Goal: Check status: Check status

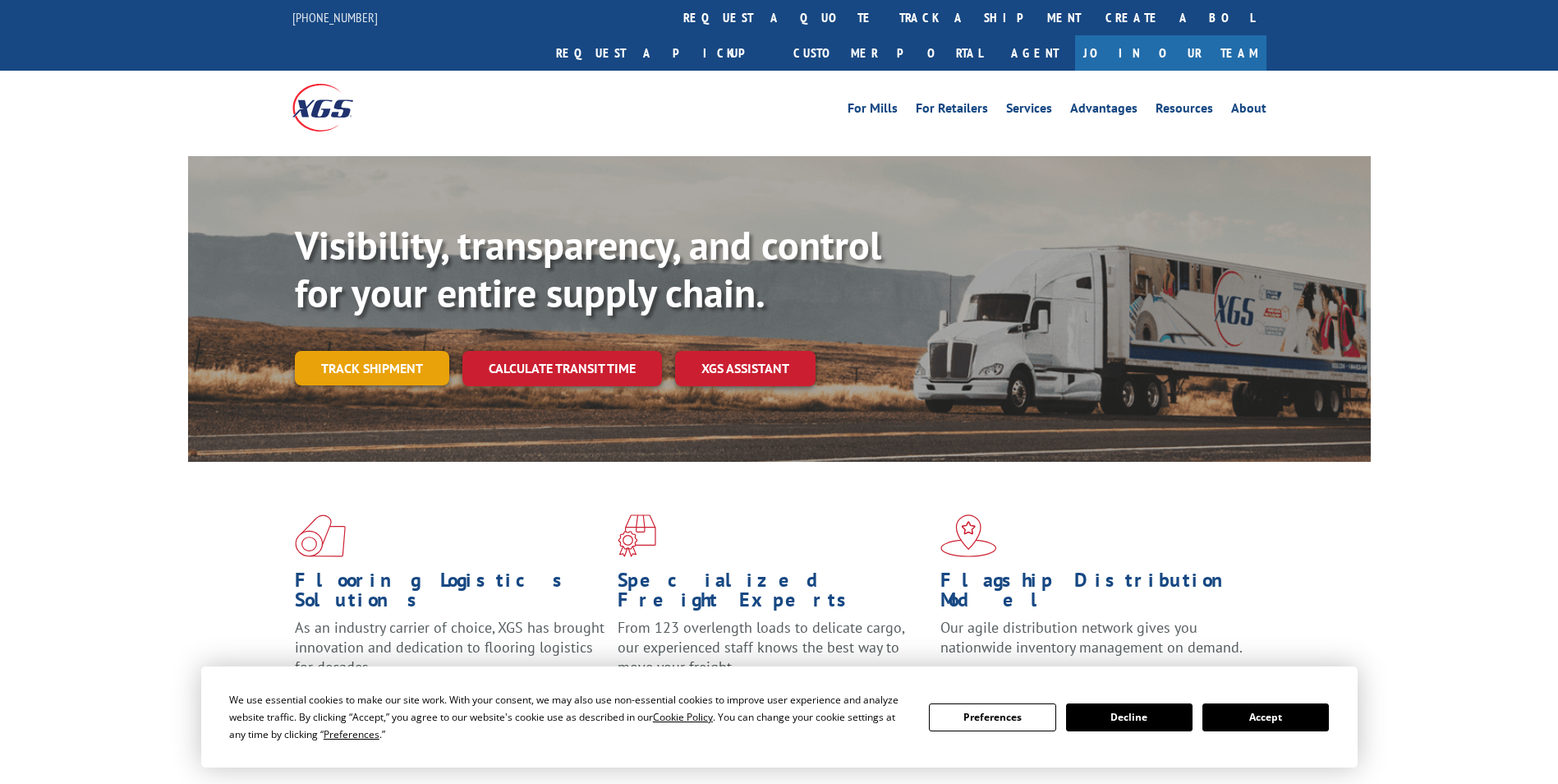
drag, startPoint x: 0, startPoint y: 0, endPoint x: 395, endPoint y: 329, distance: 514.1
click at [395, 351] on link "Track shipment" at bounding box center [372, 368] width 154 height 34
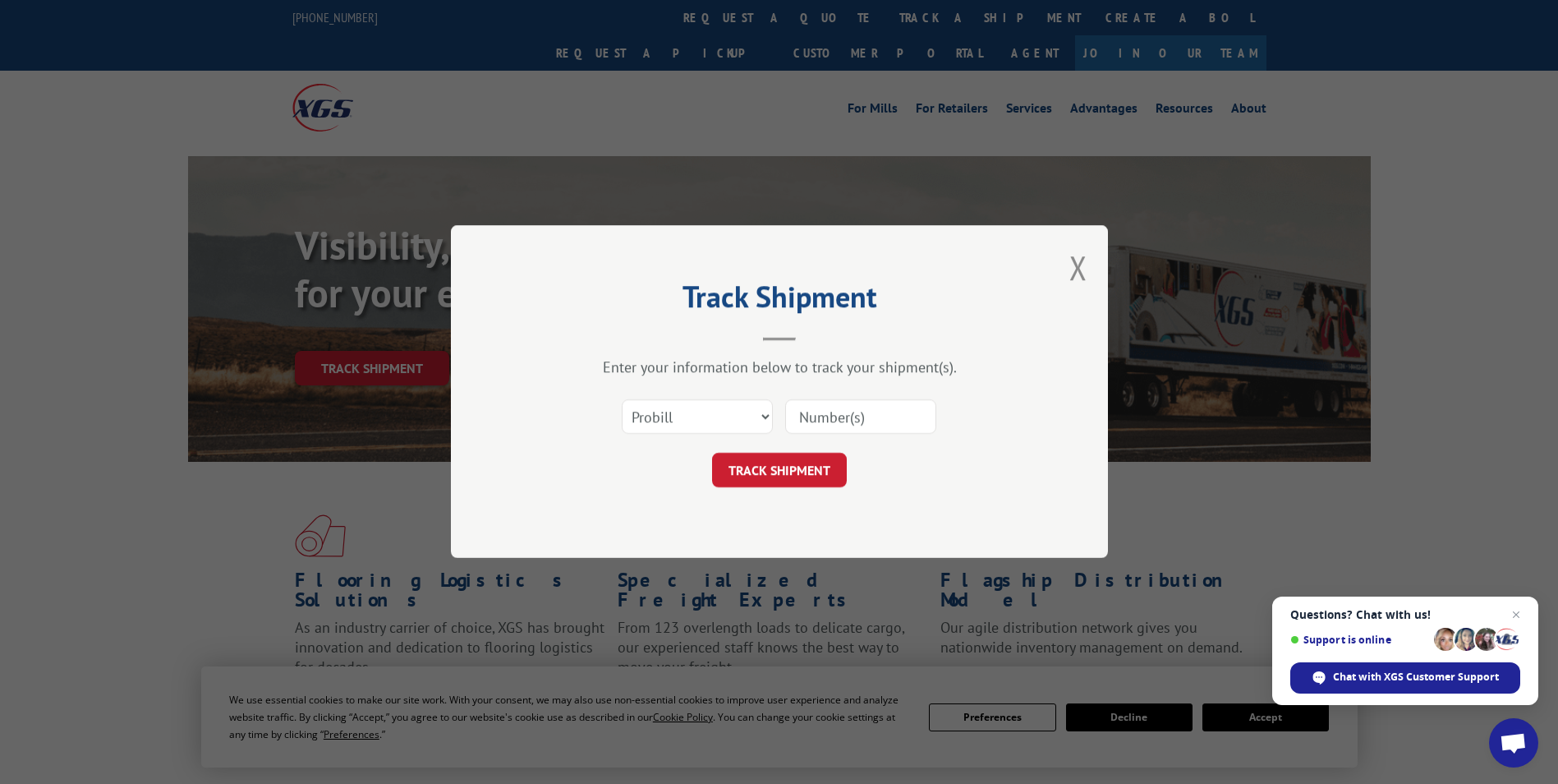
click at [744, 312] on h2 "Track Shipment" at bounding box center [779, 300] width 493 height 31
click at [685, 420] on select "Select category... Probill BOL PO" at bounding box center [697, 417] width 151 height 34
click at [691, 421] on select "Select category... Probill BOL PO" at bounding box center [697, 417] width 151 height 34
select select "bol"
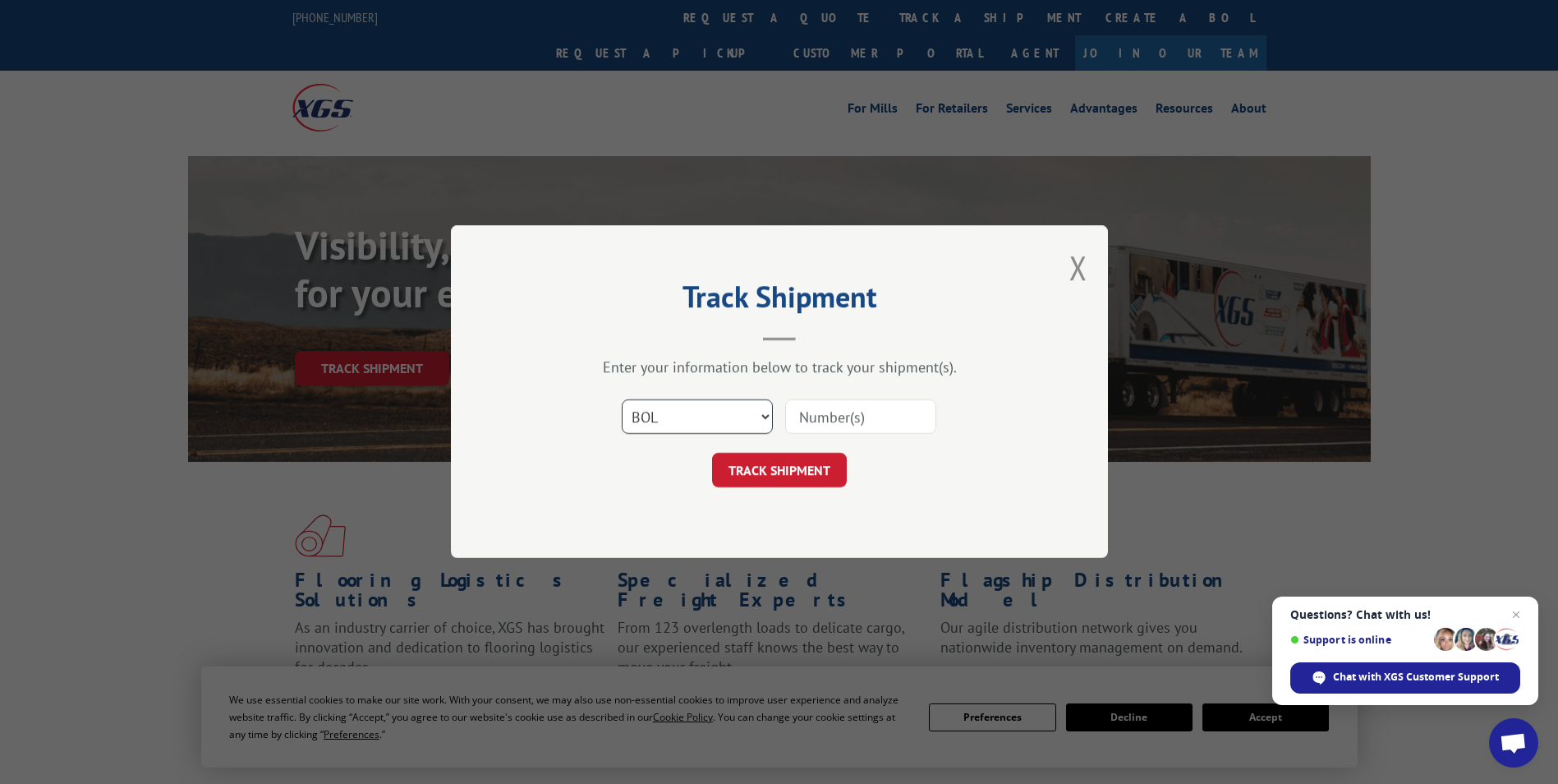
click at [622, 400] on select "Select category... Probill BOL PO" at bounding box center [697, 417] width 151 height 34
drag, startPoint x: 834, startPoint y: 422, endPoint x: 812, endPoint y: 451, distance: 36.4
click at [834, 422] on input at bounding box center [861, 417] width 151 height 34
paste input "529396616"
type input "529396616"
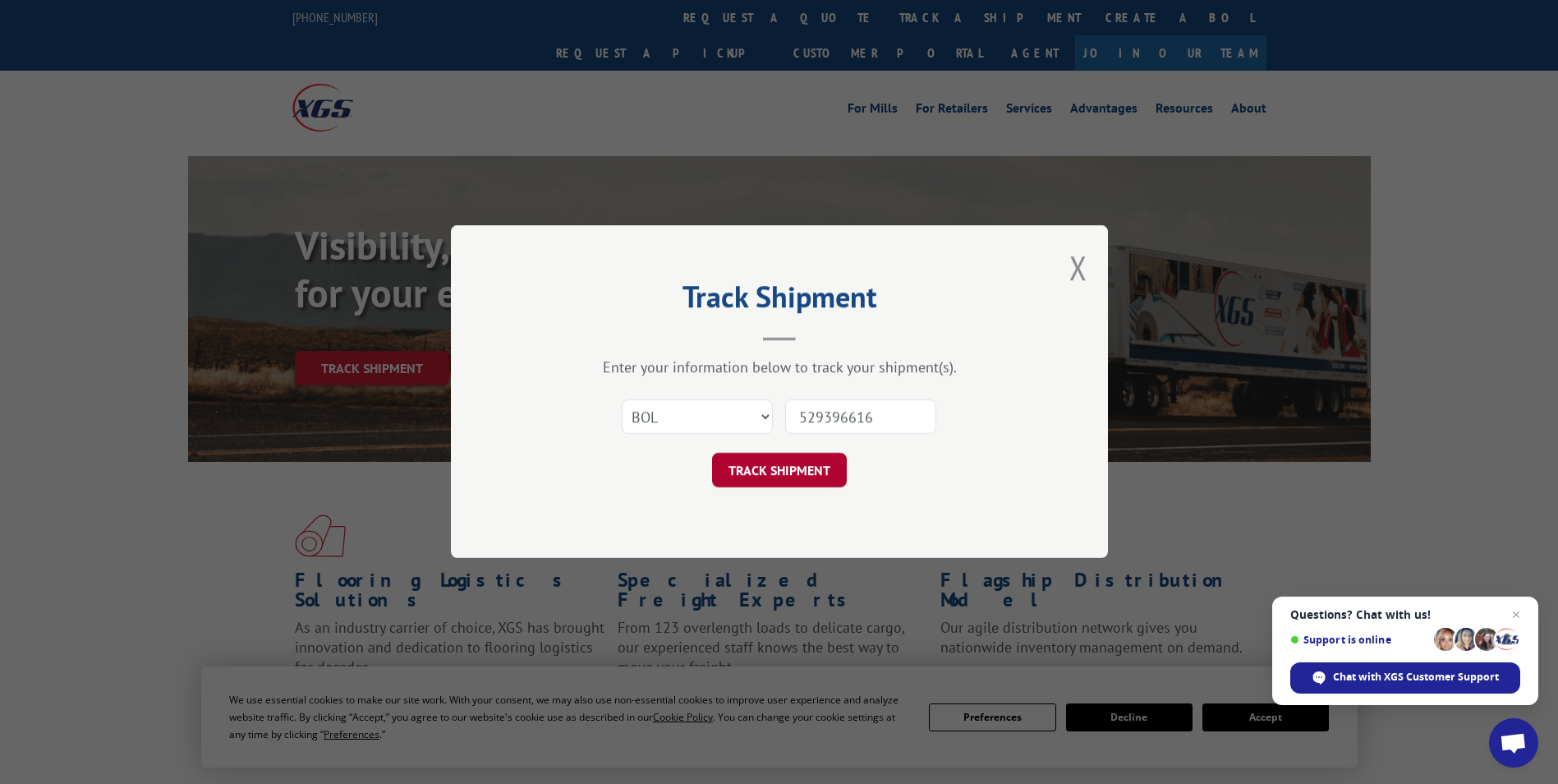
click at [783, 471] on button "TRACK SHIPMENT" at bounding box center [780, 470] width 135 height 34
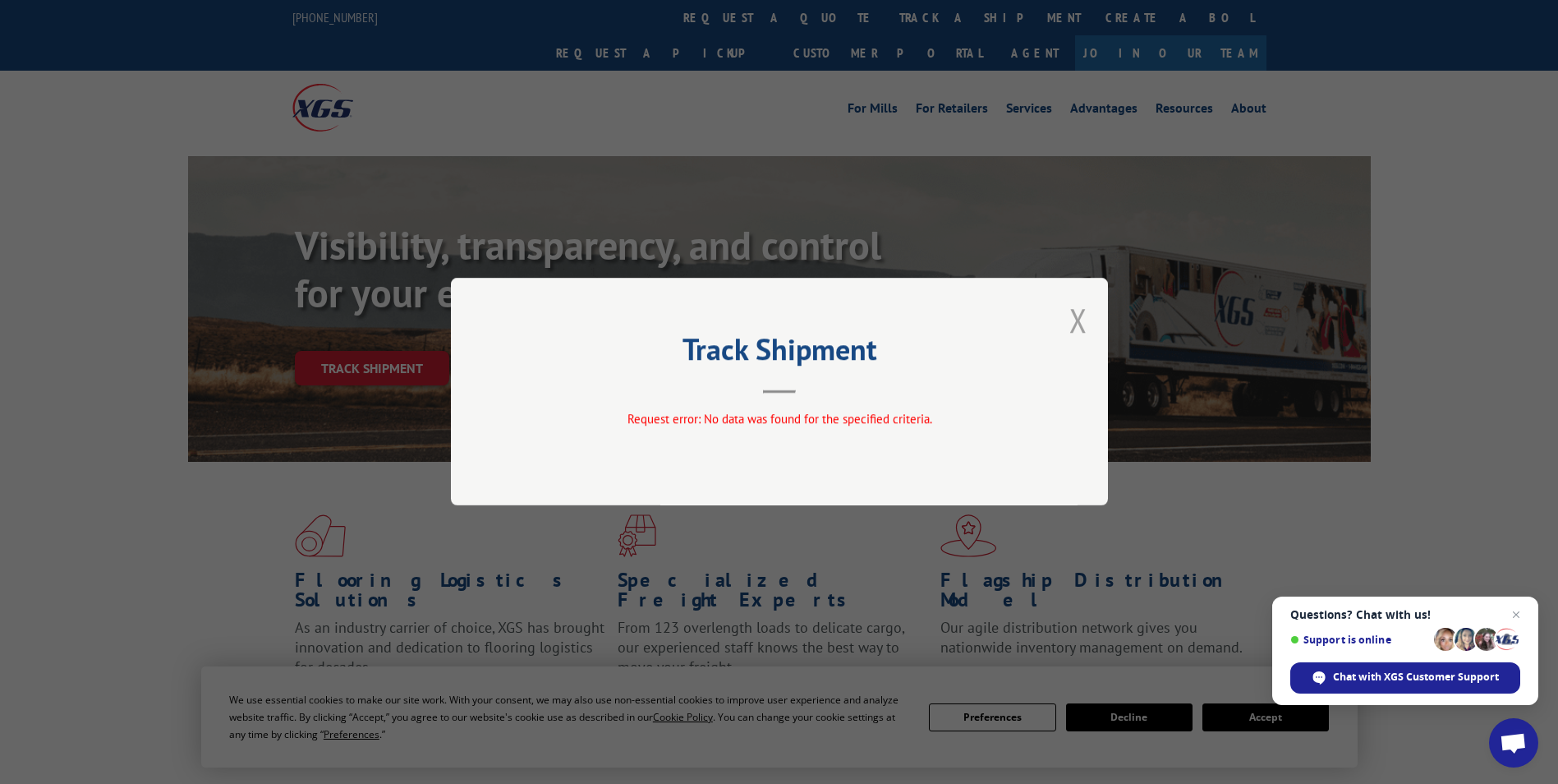
click at [1077, 320] on button "Close modal" at bounding box center [1078, 320] width 18 height 43
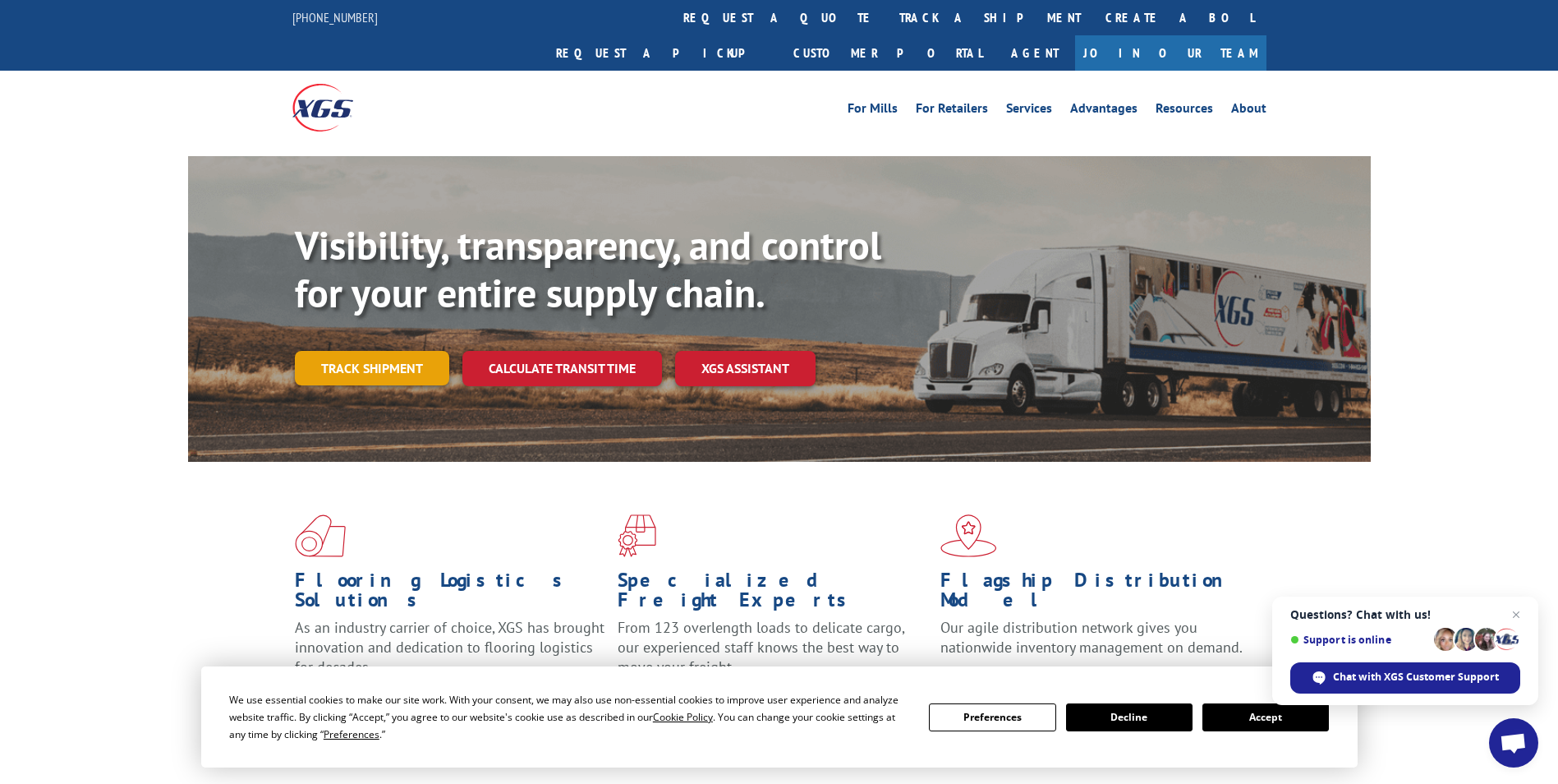
click at [380, 351] on link "Track shipment" at bounding box center [372, 368] width 154 height 34
